Goal: Information Seeking & Learning: Learn about a topic

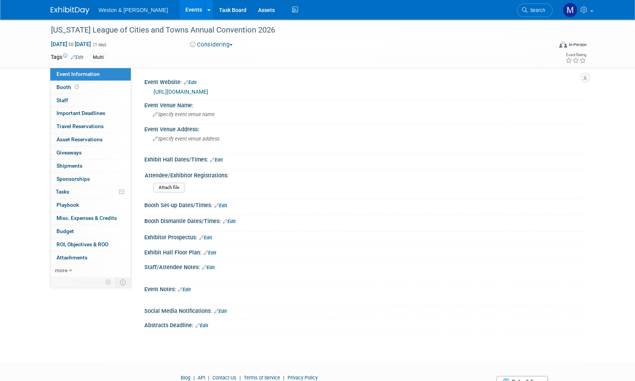
click at [71, 10] on img at bounding box center [70, 11] width 39 height 8
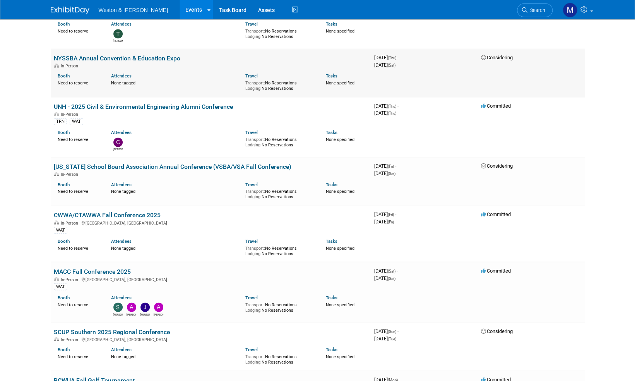
scroll to position [735, 0]
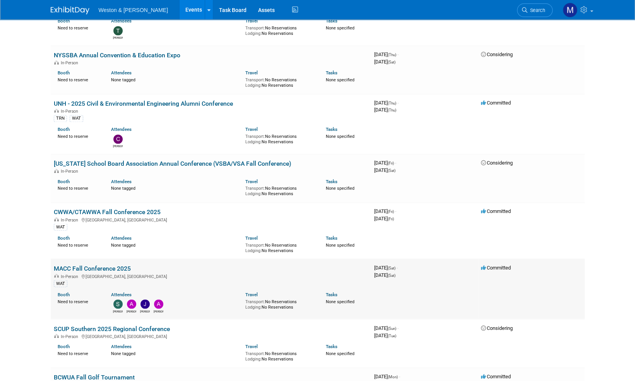
click at [105, 265] on link "MACC Fall Conference 2025" at bounding box center [92, 267] width 77 height 7
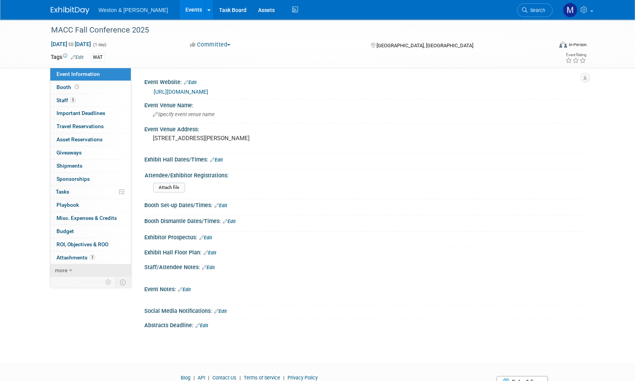
click at [64, 268] on span "more" at bounding box center [61, 270] width 12 height 6
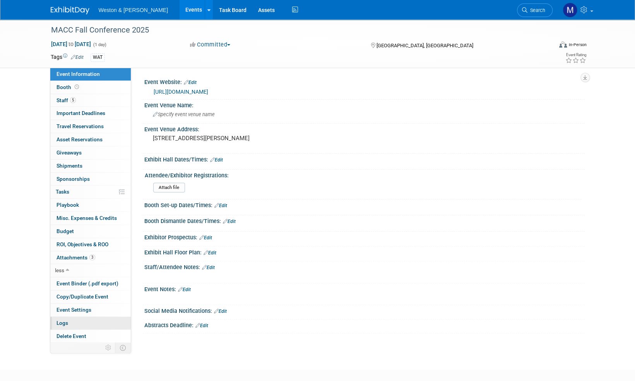
click at [64, 322] on span "Logs" at bounding box center [62, 323] width 12 height 6
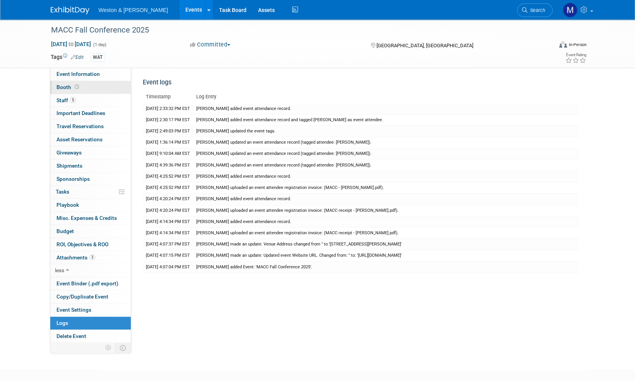
click at [61, 84] on span "Booth" at bounding box center [68, 87] width 24 height 6
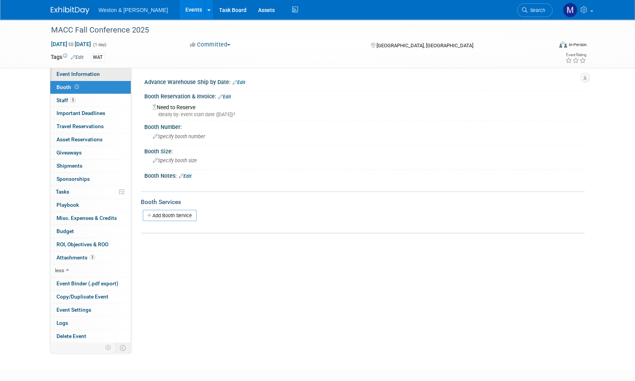
click at [79, 71] on span "Event Information" at bounding box center [77, 74] width 43 height 6
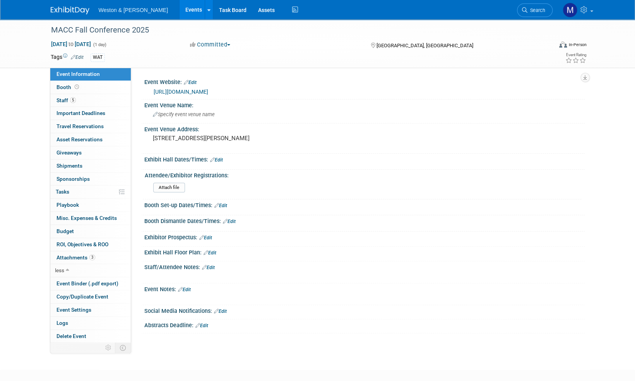
click at [208, 91] on link "https://www.maccweb.org/page/Fall_Conference_2025" at bounding box center [181, 92] width 55 height 6
click at [61, 88] on span "Booth" at bounding box center [68, 87] width 24 height 6
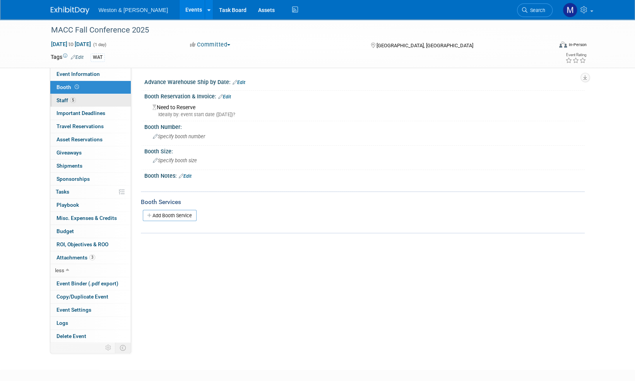
click at [62, 98] on span "Staff 5" at bounding box center [65, 100] width 19 height 6
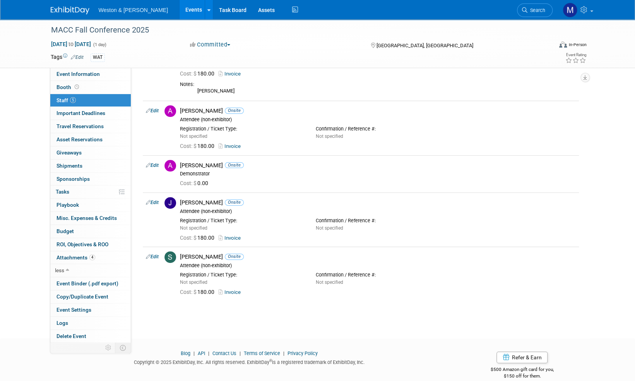
scroll to position [72, 0]
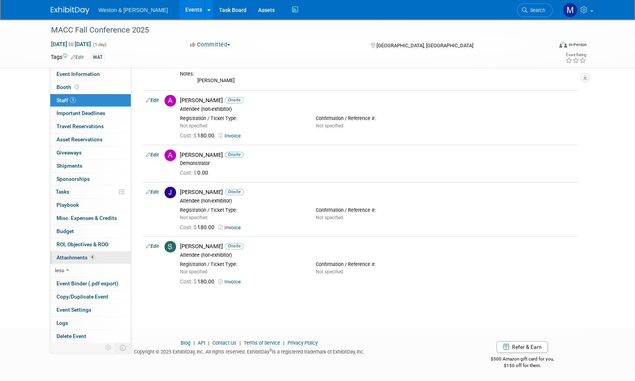
click at [75, 256] on span "Attachments 4" at bounding box center [75, 257] width 39 height 6
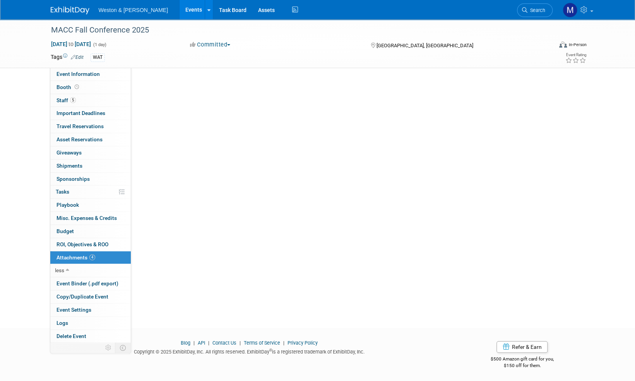
scroll to position [0, 0]
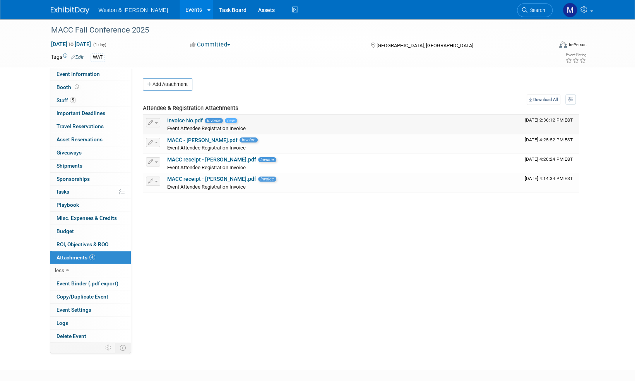
click at [188, 119] on link "Invoice No.pdf" at bounding box center [185, 120] width 36 height 6
click at [64, 11] on img at bounding box center [70, 11] width 39 height 8
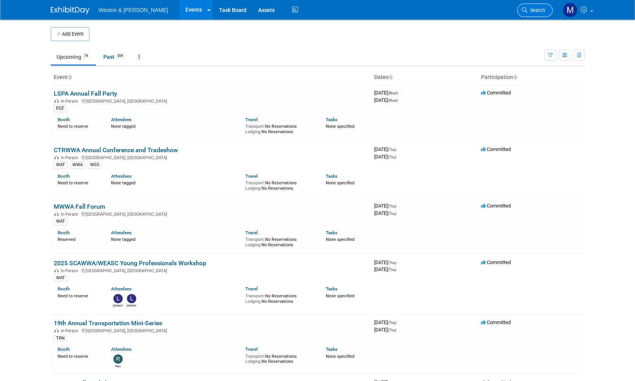
click at [541, 10] on span "Search" at bounding box center [536, 10] width 18 height 6
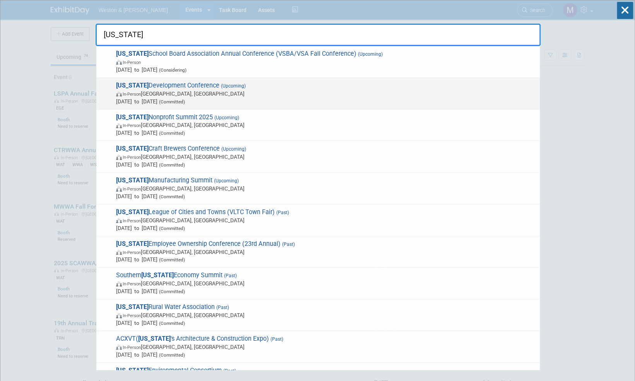
type input "vermont"
click at [188, 85] on span "Vermont Development Conference (Upcoming) In-Person Burlington, VT Oct 30, 2025…" at bounding box center [325, 94] width 422 height 24
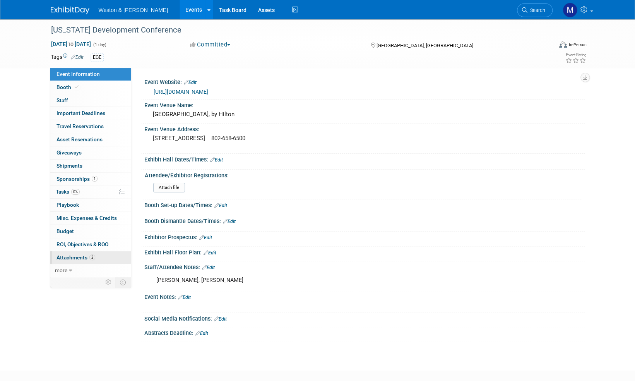
click at [75, 256] on span "Attachments 2" at bounding box center [75, 257] width 39 height 6
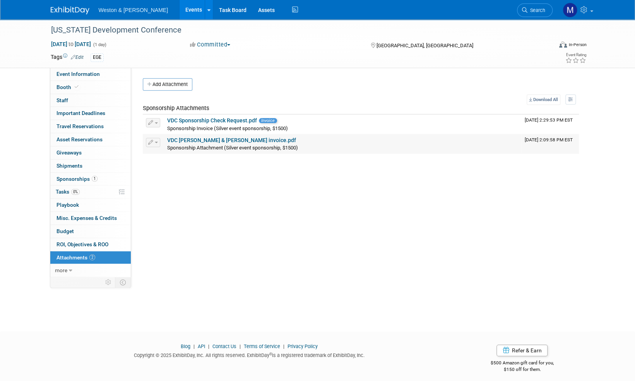
click at [233, 140] on link "VDC [PERSON_NAME] & [PERSON_NAME] invoice.pdf" at bounding box center [231, 140] width 129 height 6
click at [234, 120] on link "VDC Sponsorship Check Request.pdf" at bounding box center [212, 120] width 90 height 6
click at [71, 73] on span "Event Information" at bounding box center [77, 74] width 43 height 6
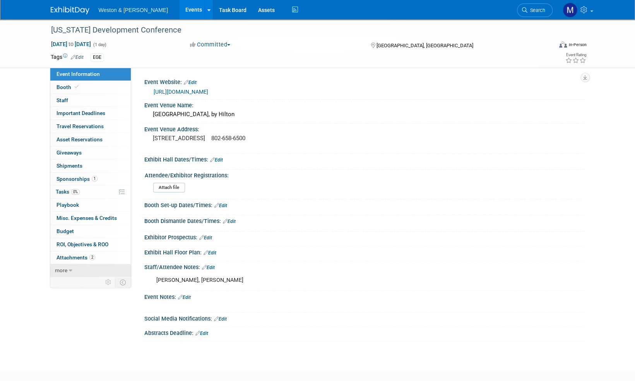
click at [63, 268] on span "more" at bounding box center [61, 270] width 12 height 6
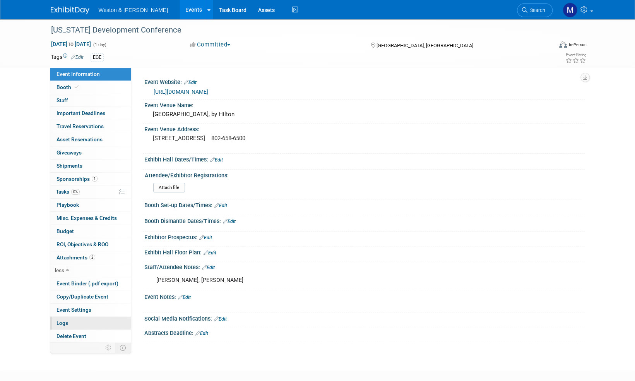
click at [67, 322] on span "Logs" at bounding box center [62, 323] width 12 height 6
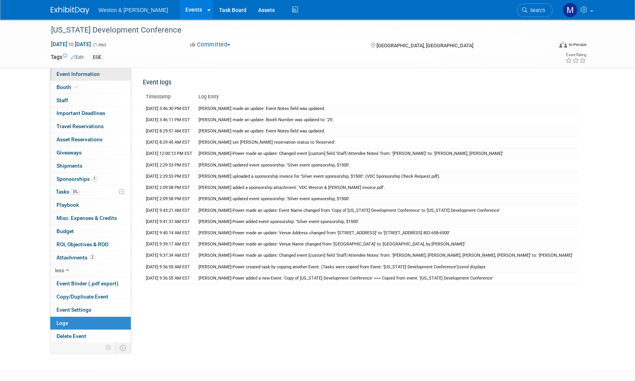
click at [68, 73] on span "Event Information" at bounding box center [77, 74] width 43 height 6
